Goal: Task Accomplishment & Management: Complete application form

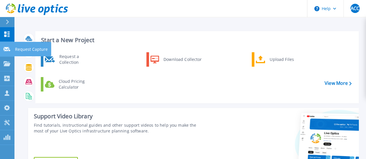
click at [6, 50] on icon at bounding box center [6, 49] width 7 height 4
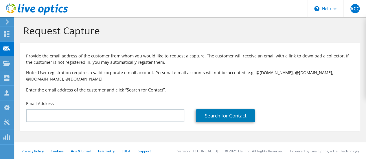
scroll to position [3, 0]
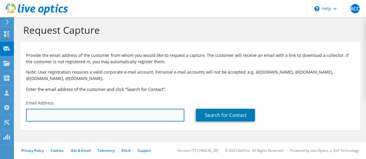
click at [118, 115] on input "text" at bounding box center [105, 115] width 158 height 13
paste input "bryan.buckles@sao3.org"
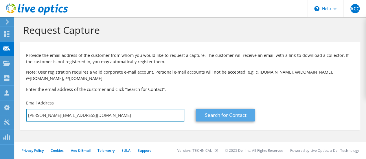
type input "bryan.buckles@sao3.org"
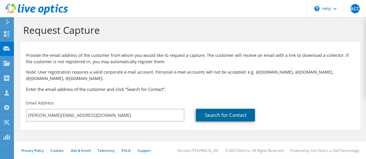
click at [207, 112] on link "Search for Contact" at bounding box center [225, 115] width 59 height 13
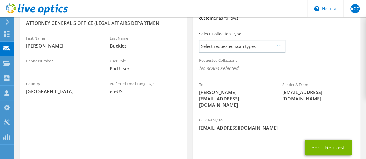
scroll to position [177, 0]
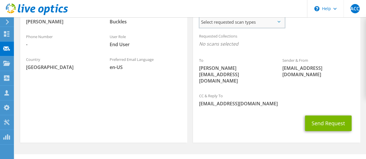
click at [270, 22] on span "Select requested scan types" at bounding box center [241, 22] width 85 height 12
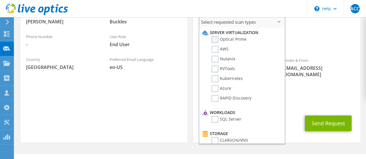
click at [218, 40] on label "Optical Prime" at bounding box center [229, 39] width 35 height 7
click at [0, 0] on input "Optical Prime" at bounding box center [0, 0] width 0 height 0
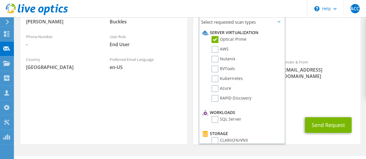
click at [171, 50] on div "User Role End User" at bounding box center [146, 41] width 84 height 20
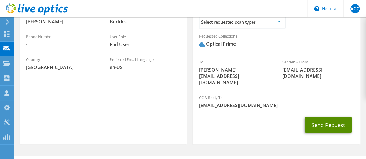
click at [316, 117] on button "Send Request" at bounding box center [328, 125] width 47 height 16
